Goal: Transaction & Acquisition: Purchase product/service

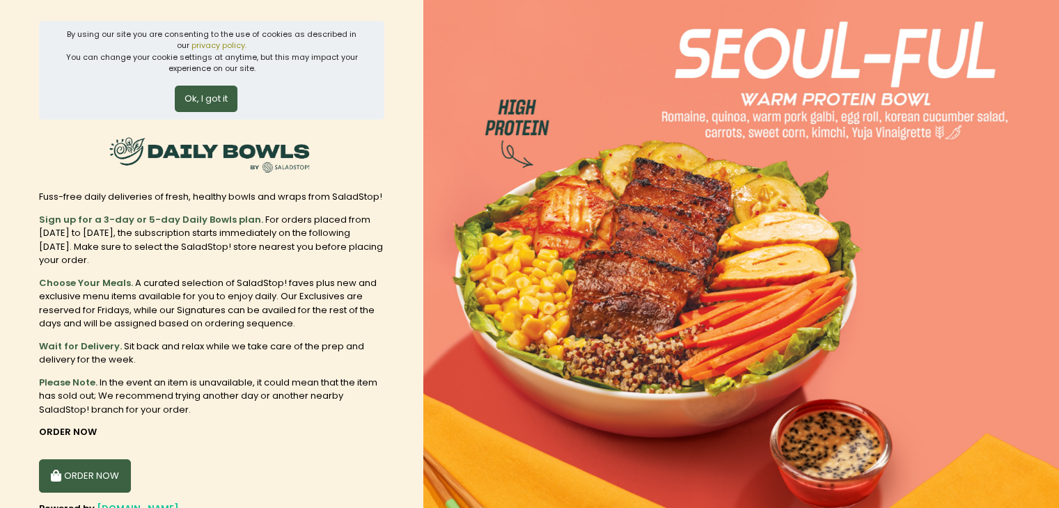
click at [204, 102] on button "Ok, I got it" at bounding box center [206, 99] width 63 height 26
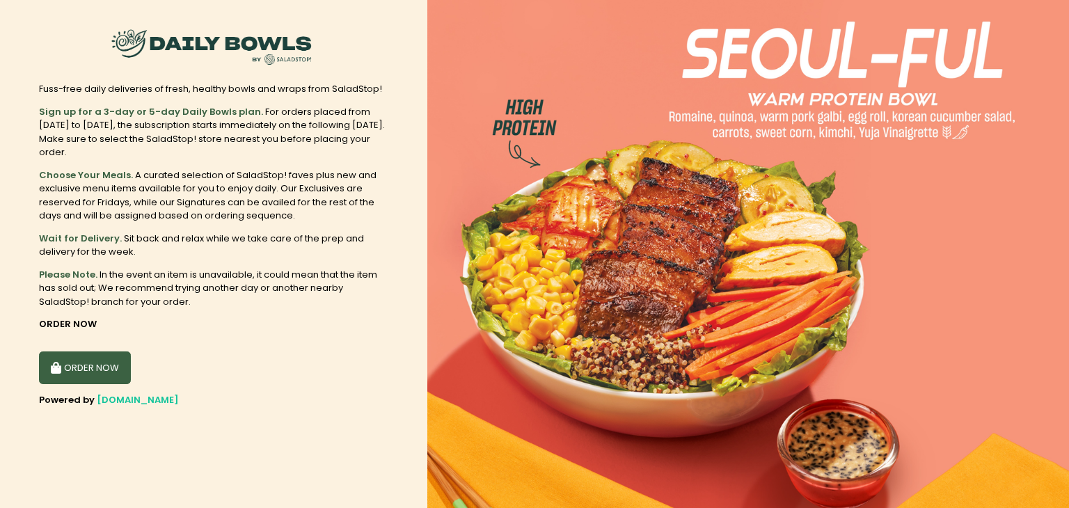
click at [80, 362] on button "ORDER NOW" at bounding box center [85, 368] width 92 height 33
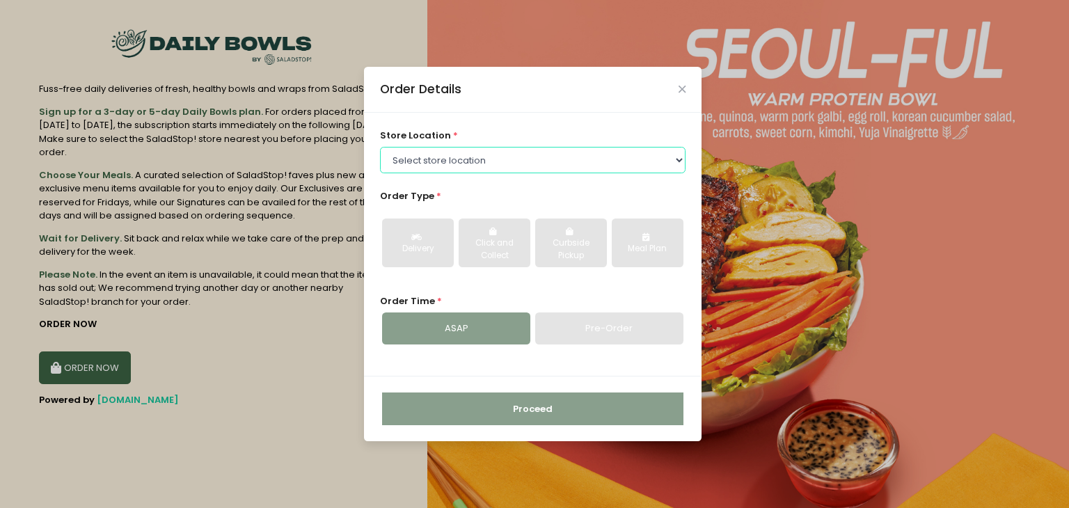
click at [461, 159] on select "Select store location Central Square Greenhills Alabang Town Center Salcedo UP …" at bounding box center [533, 160] width 306 height 26
select select "67e395a6d94a29a58c2798ea"
click at [380, 147] on select "Select store location Central Square Greenhills Alabang Town Center Salcedo UP …" at bounding box center [533, 160] width 306 height 26
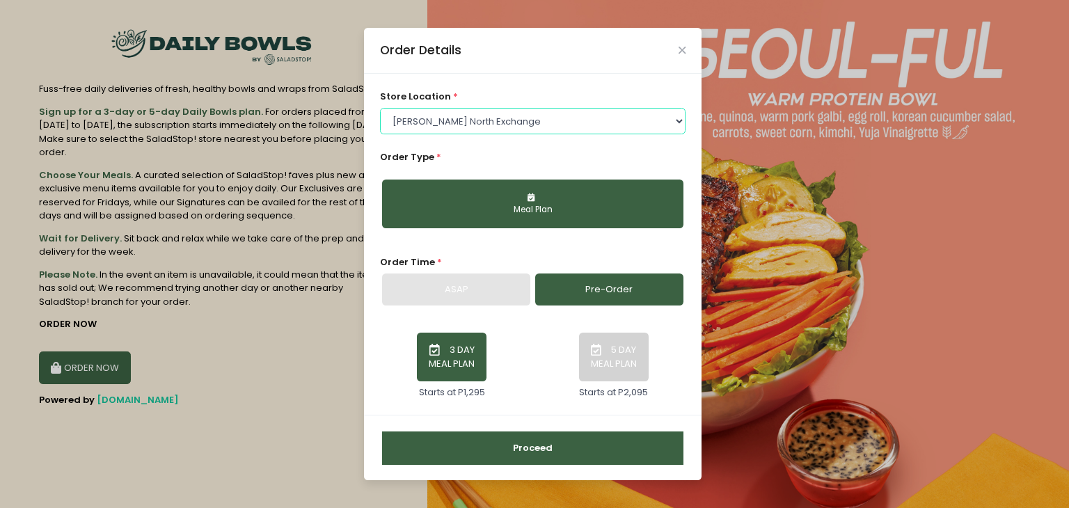
click at [455, 124] on select "Select store location Central Square Greenhills Alabang Town Center Salcedo UP …" at bounding box center [533, 121] width 306 height 26
click at [679, 56] on div "Order Details" at bounding box center [533, 51] width 338 height 46
click at [681, 53] on icon "Close" at bounding box center [682, 50] width 7 height 10
